Goal: Task Accomplishment & Management: Use online tool/utility

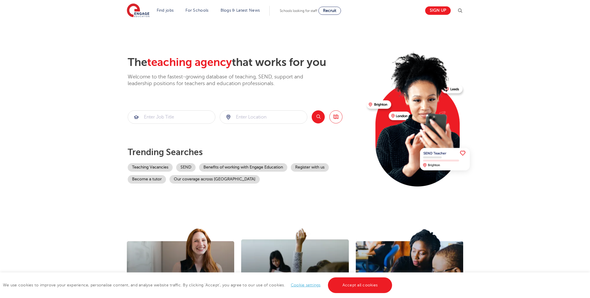
click at [170, 13] on li "Find jobs All vacancies We have one of the UK's largest database. and with hund…" at bounding box center [165, 11] width 22 height 10
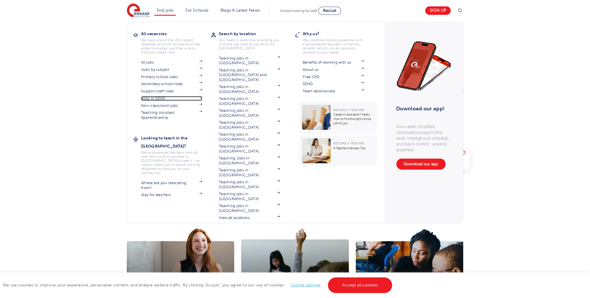
click at [168, 96] on link "Jobs in SEND" at bounding box center [171, 98] width 61 height 5
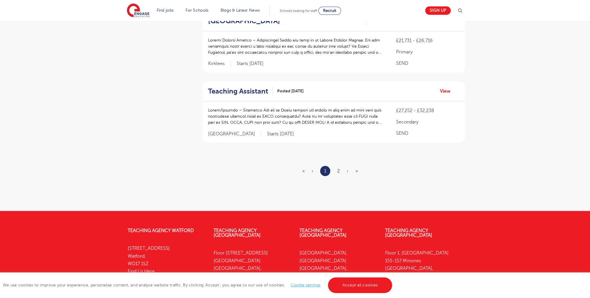
scroll to position [744, 0]
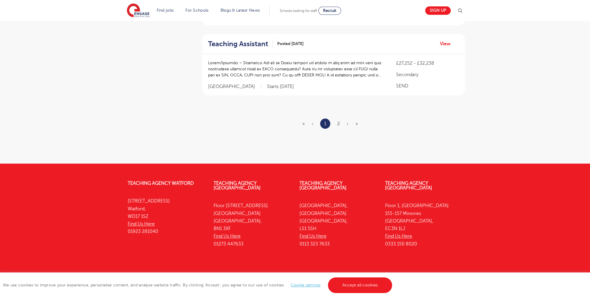
click at [340, 118] on ul "« ‹ 1 2 › »" at bounding box center [334, 123] width 62 height 10
click at [340, 121] on link "2" at bounding box center [338, 123] width 3 height 5
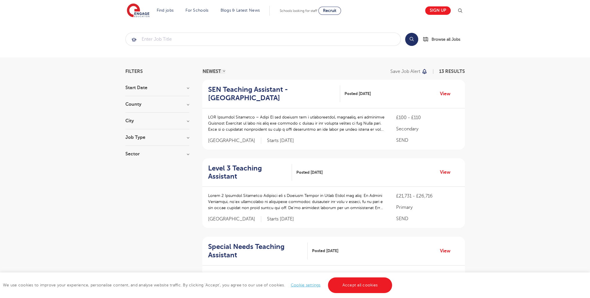
click at [124, 130] on div "Filters Start Date [DATE] Show more County [GEOGRAPHIC_DATA] 6 [GEOGRAPHIC_DATA…" at bounding box center [295, 216] width 348 height 294
click at [127, 137] on h3 "Job Type" at bounding box center [157, 137] width 64 height 5
click at [134, 158] on label "Daily Supply 35" at bounding box center [151, 158] width 35 height 8
click at [134, 158] on input "Daily Supply 35" at bounding box center [136, 158] width 4 height 4
checkbox input "true"
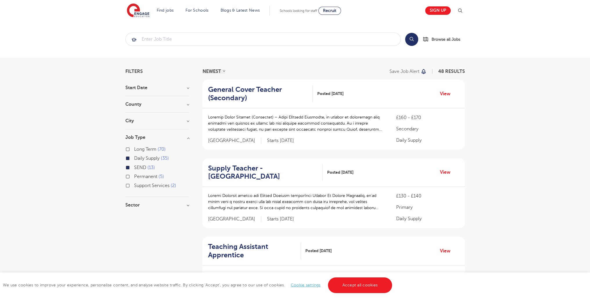
click at [127, 152] on div "Long Term 70" at bounding box center [157, 149] width 64 height 9
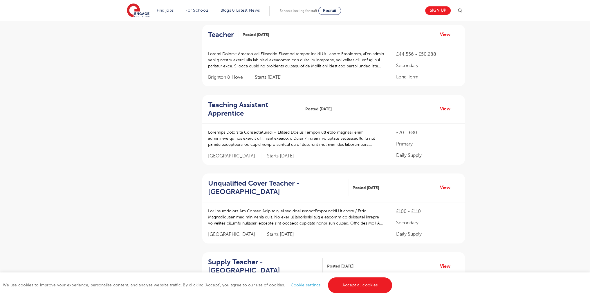
scroll to position [744, 0]
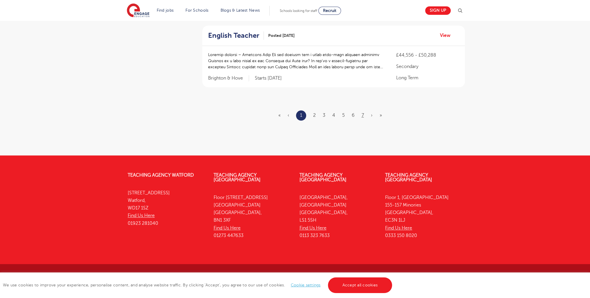
click at [361, 113] on ul "« ‹ 1 2 3 4 5 6 7 › »" at bounding box center [333, 115] width 111 height 10
click at [362, 114] on link "7" at bounding box center [363, 115] width 2 height 5
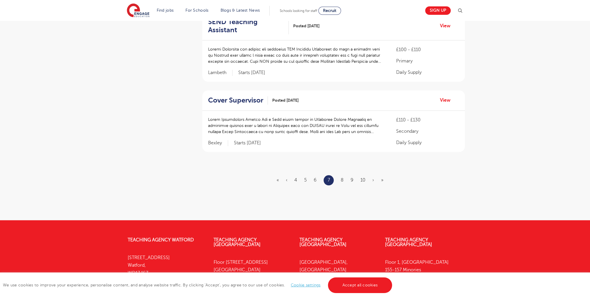
scroll to position [711, 0]
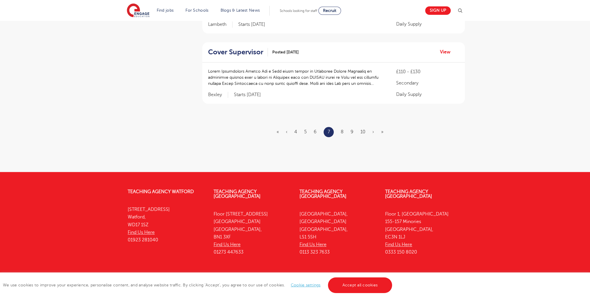
click at [359, 127] on ul "« ‹ 4 5 6 7 8 9 10 › »" at bounding box center [334, 132] width 114 height 10
click at [364, 129] on link "10" at bounding box center [363, 131] width 5 height 5
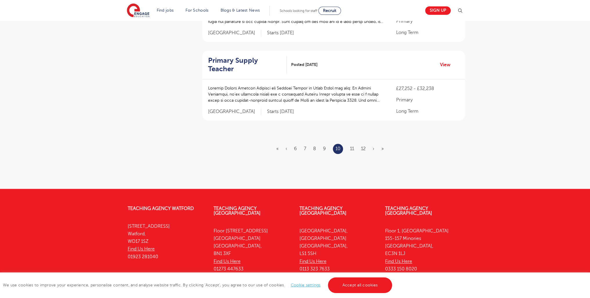
scroll to position [0, 0]
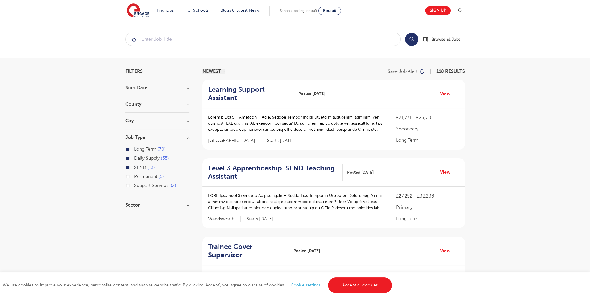
scroll to position [728, 0]
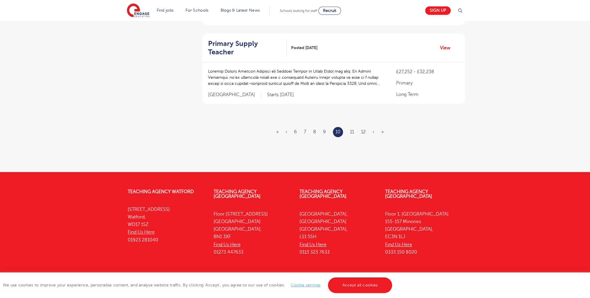
click at [361, 127] on ul "« ‹ 6 7 8 9 10 11 12 › »" at bounding box center [333, 132] width 114 height 10
click at [362, 127] on ul "« ‹ 6 7 8 9 10 11 12 › »" at bounding box center [333, 132] width 114 height 10
click at [364, 129] on link "12" at bounding box center [363, 131] width 5 height 5
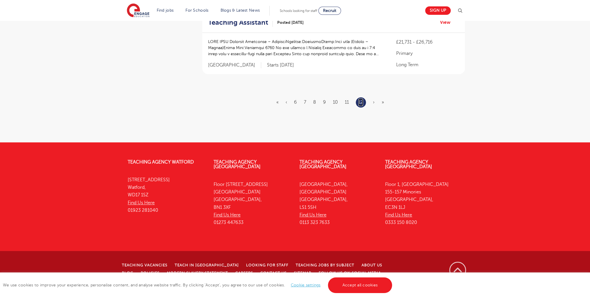
scroll to position [0, 0]
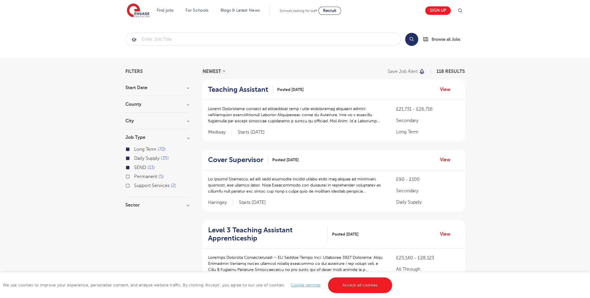
drag, startPoint x: 594, startPoint y: 1, endPoint x: 252, endPoint y: 72, distance: 350.0
click at [252, 72] on div "NEWEST OLDEST Save job alert 118 RESULTS" at bounding box center [333, 71] width 263 height 5
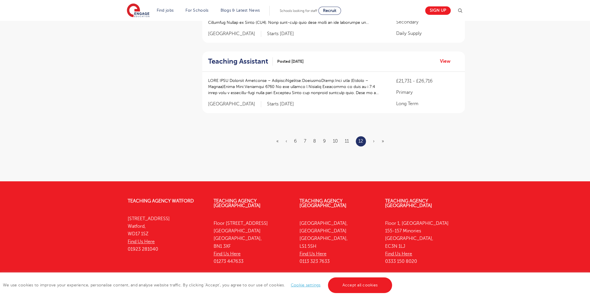
scroll to position [562, 0]
